Goal: Task Accomplishment & Management: Manage account settings

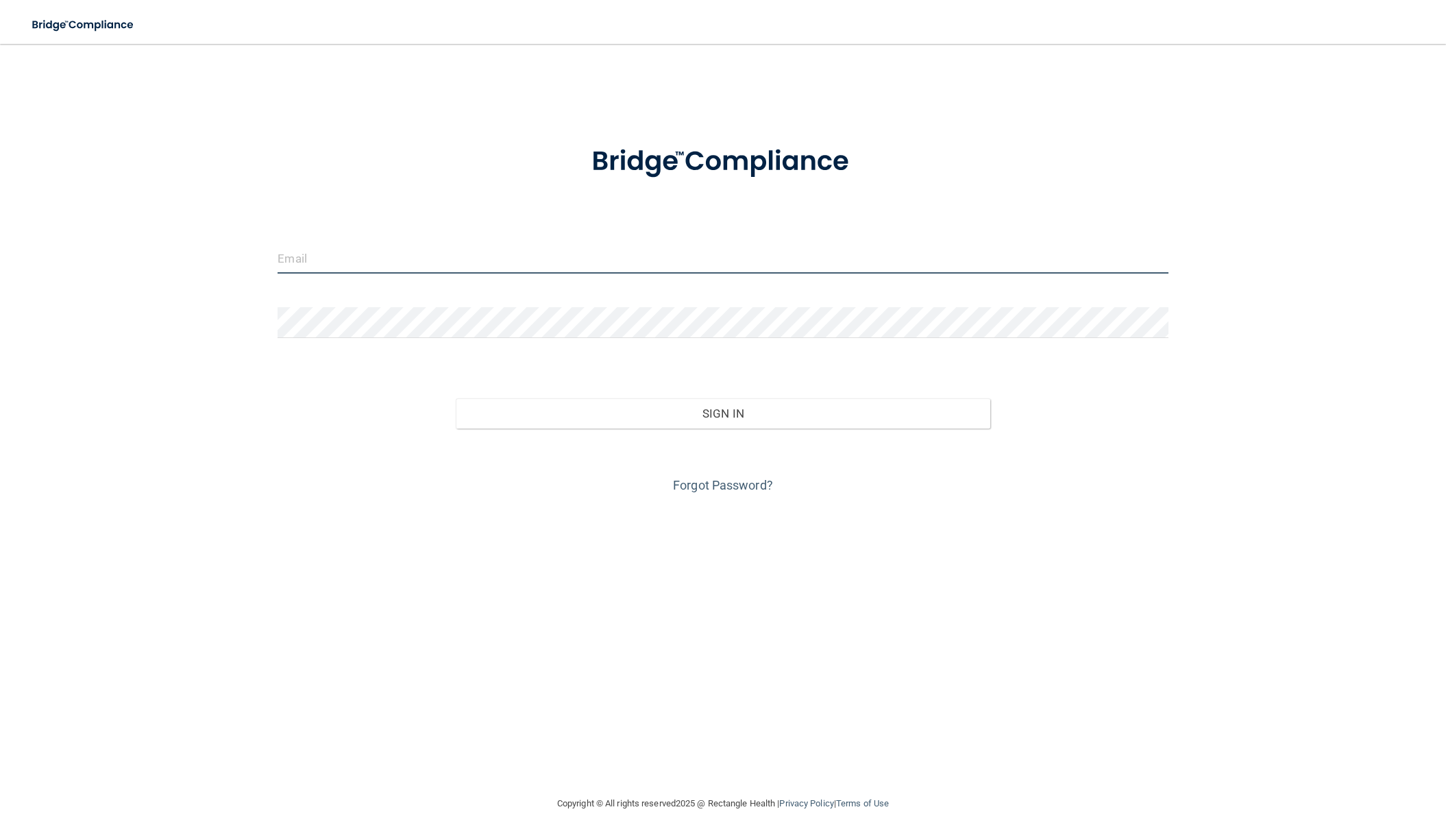
click at [567, 259] on input "email" at bounding box center [723, 258] width 890 height 31
click at [846, 211] on form "Invalid email/password. You don't have permission to access that page. Sign In …" at bounding box center [723, 311] width 890 height 370
type input "[EMAIL_ADDRESS][DOMAIN_NAME]"
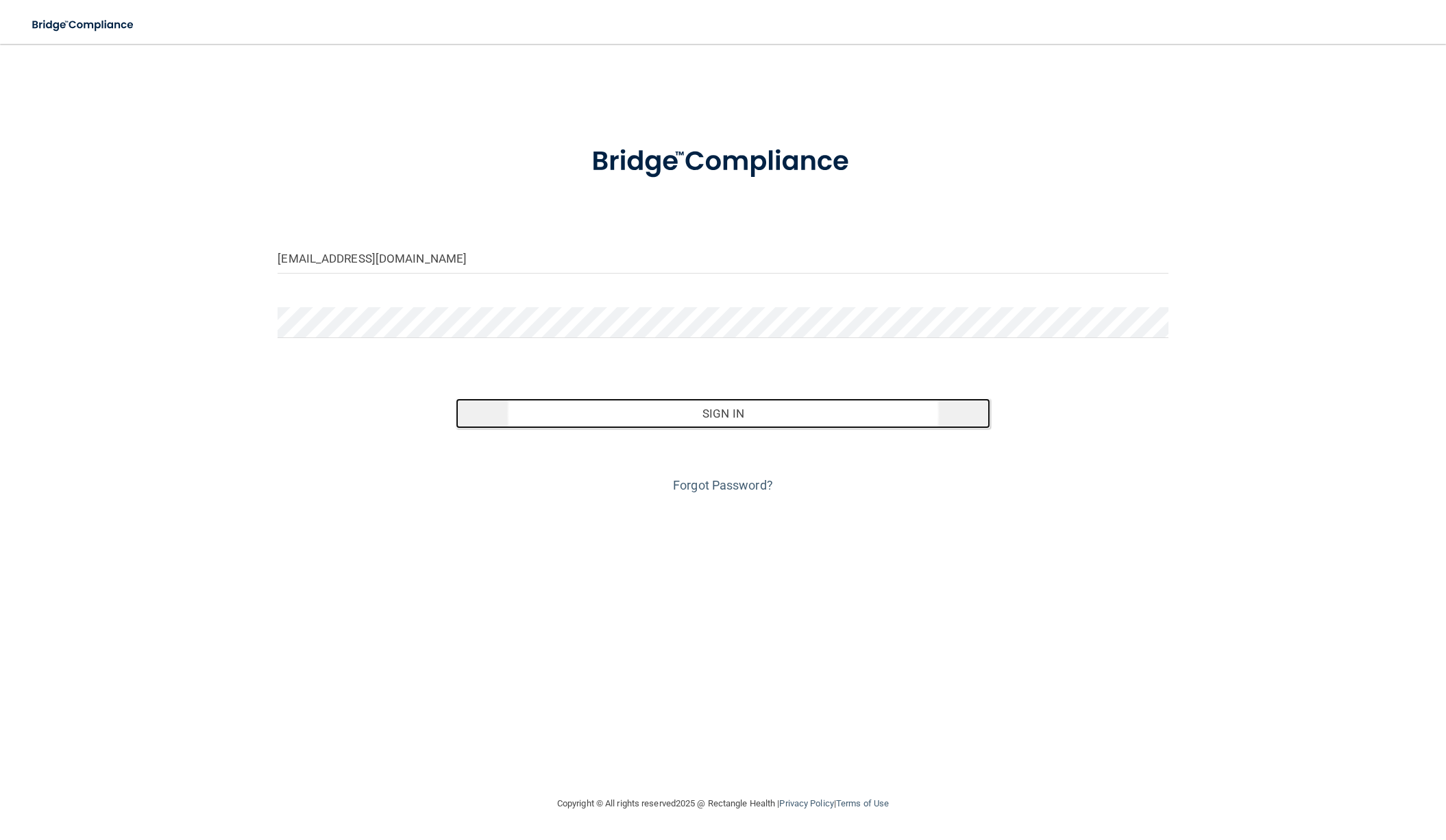
click at [749, 409] on button "Sign In" at bounding box center [723, 413] width 535 height 30
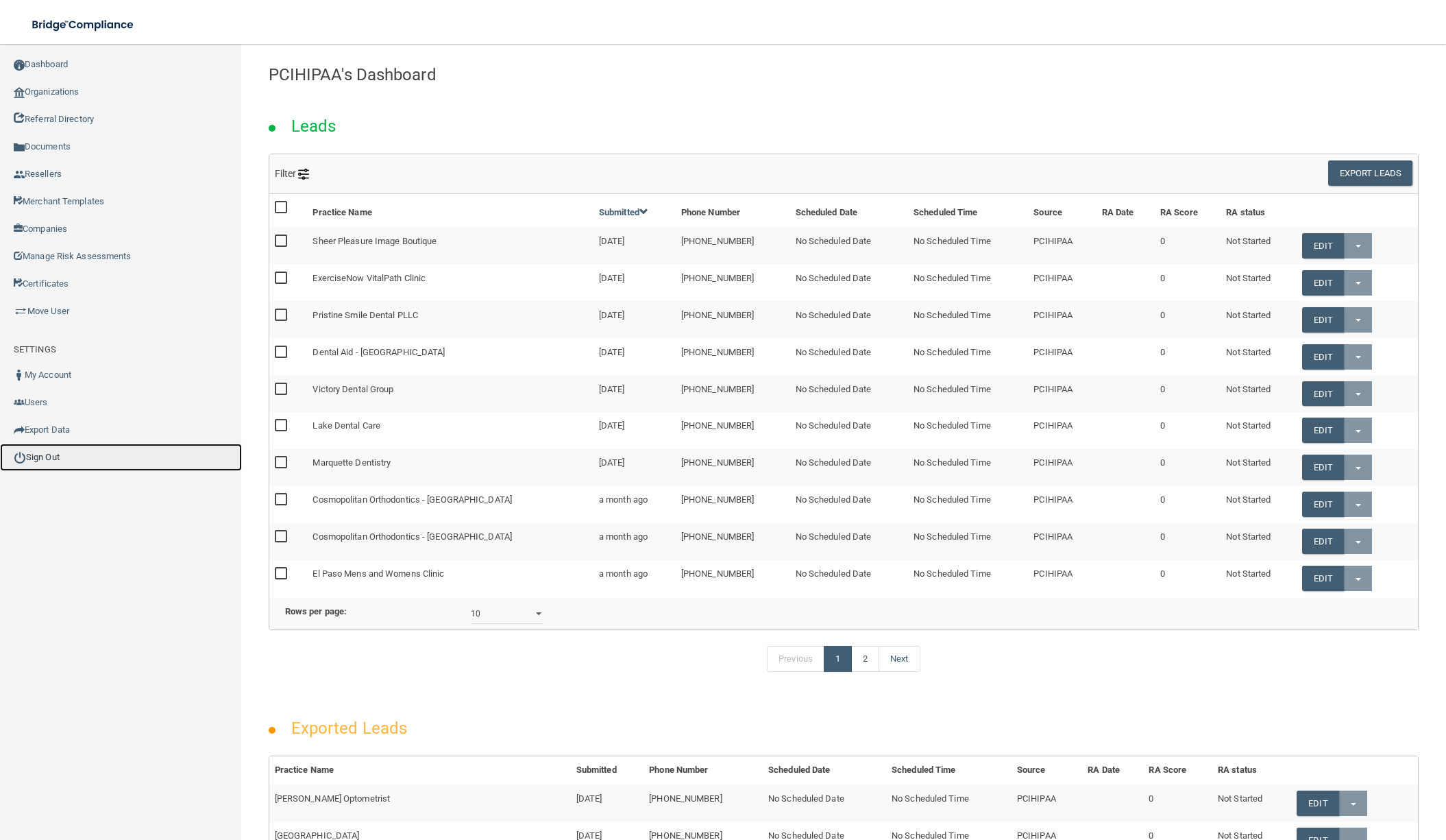
click at [47, 458] on link "Sign Out" at bounding box center [121, 456] width 242 height 27
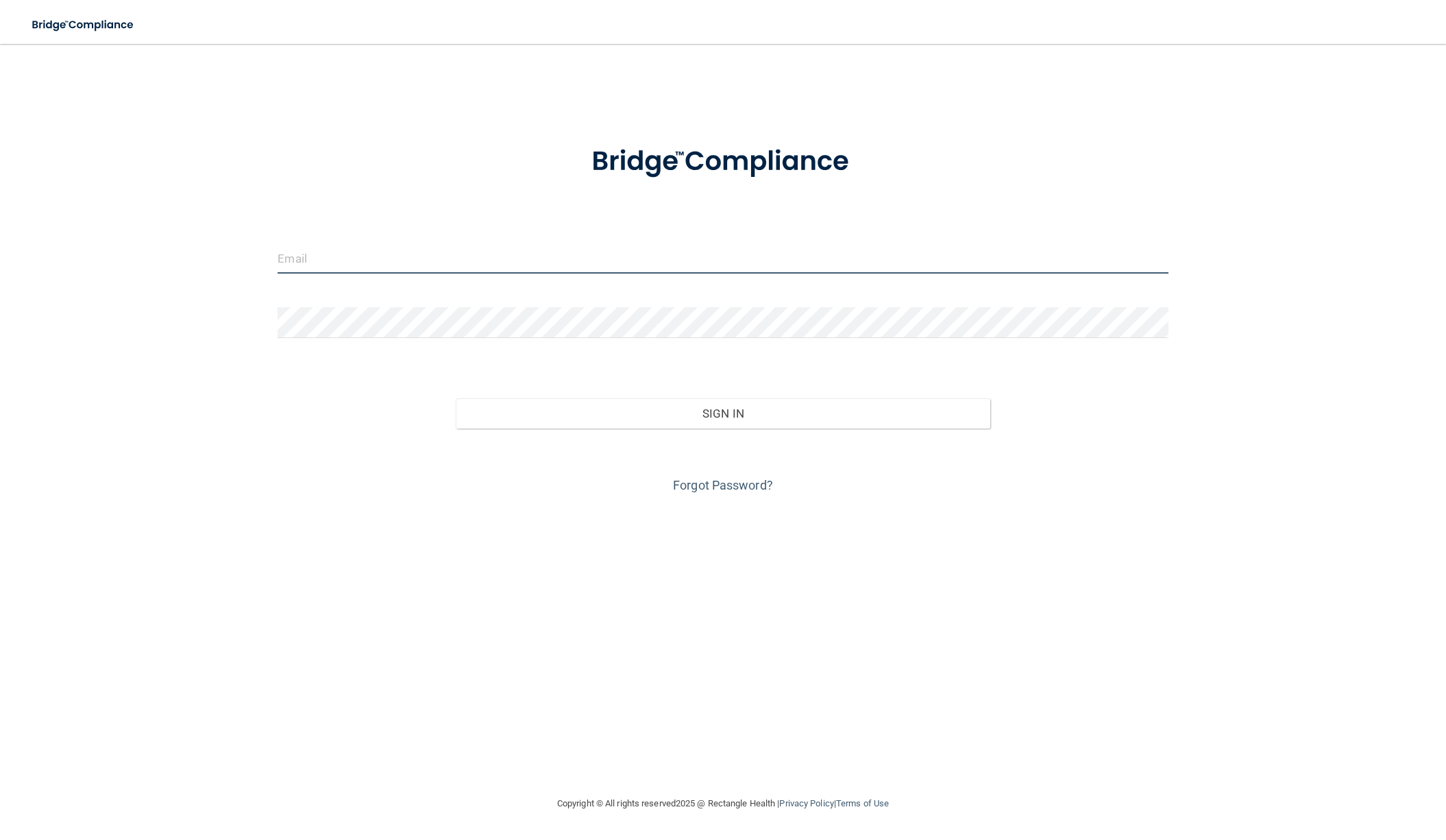
click at [677, 264] on input "email" at bounding box center [723, 258] width 890 height 31
type input "[EMAIL_ADDRESS][DOMAIN_NAME]"
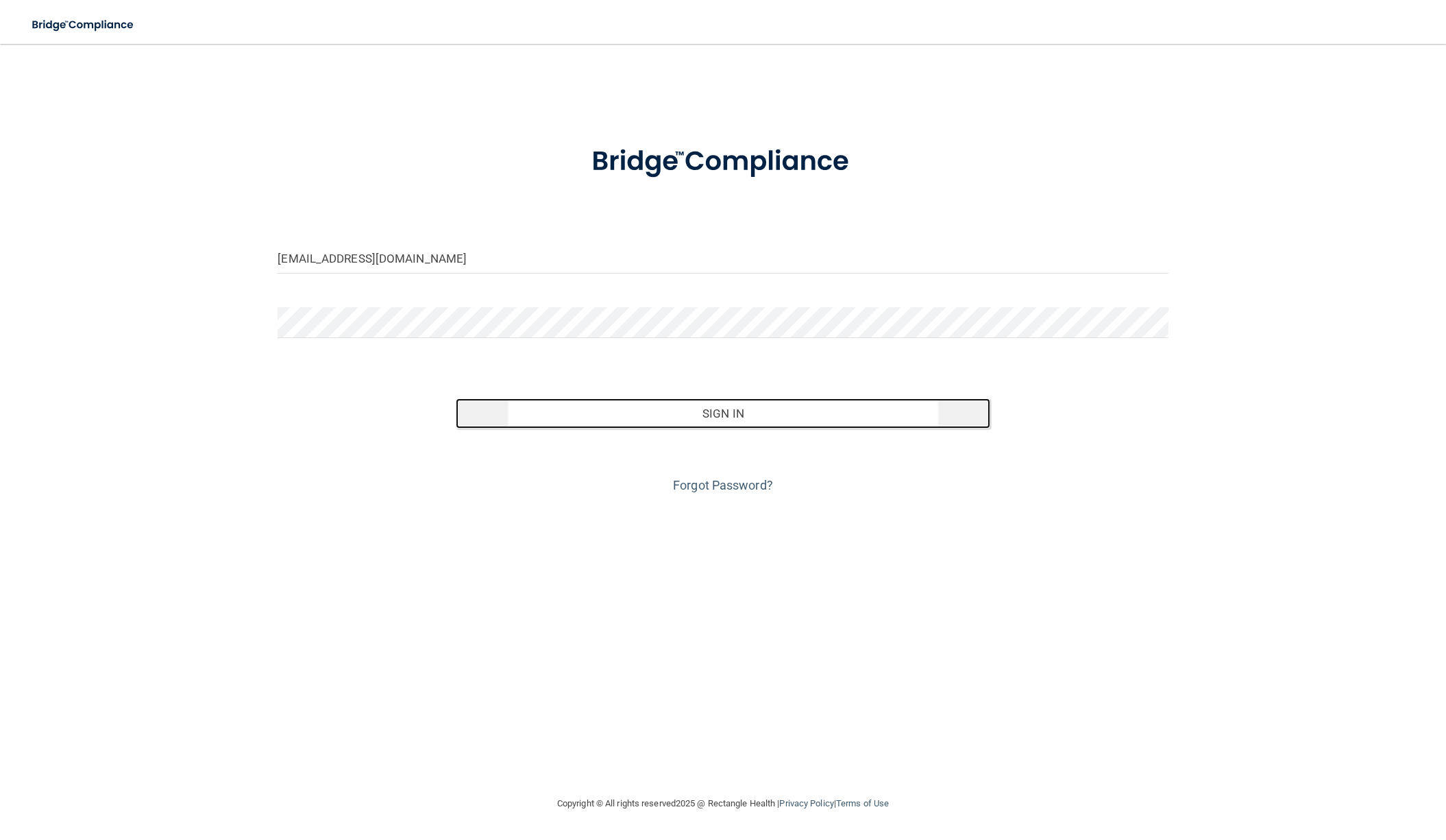
click at [687, 407] on button "Sign In" at bounding box center [723, 413] width 535 height 30
